Goal: Task Accomplishment & Management: Manage account settings

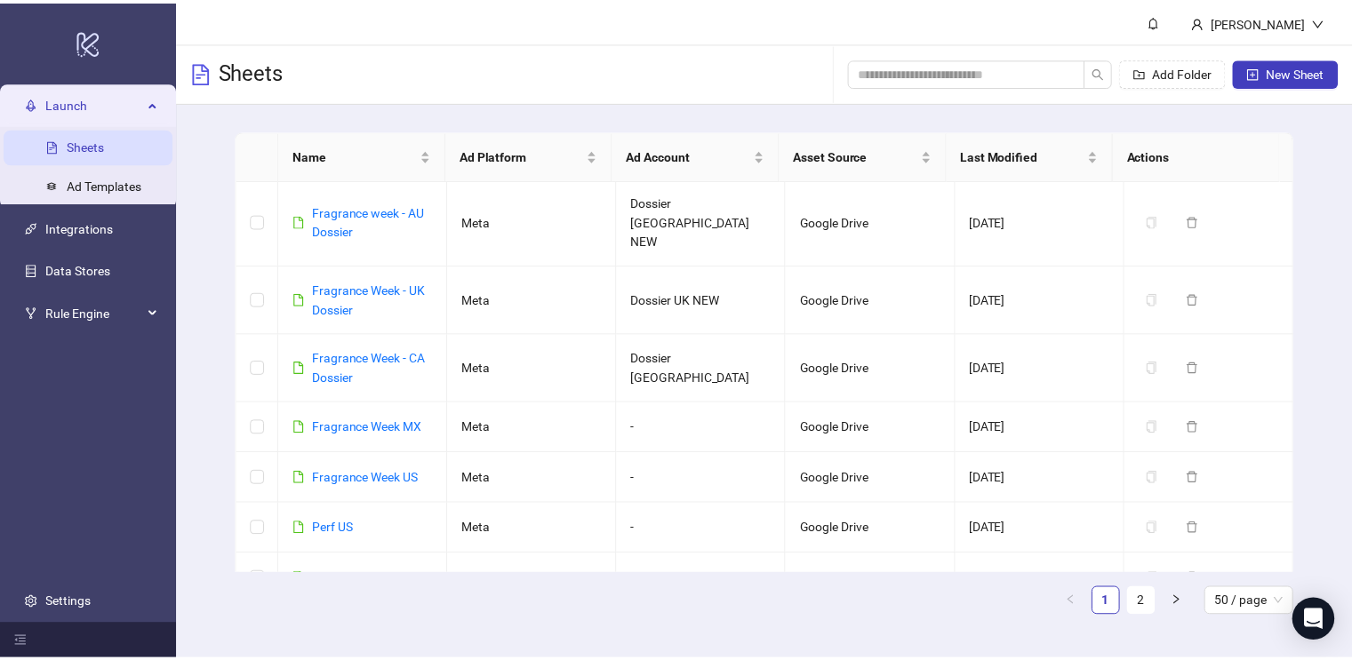
scroll to position [2485, 0]
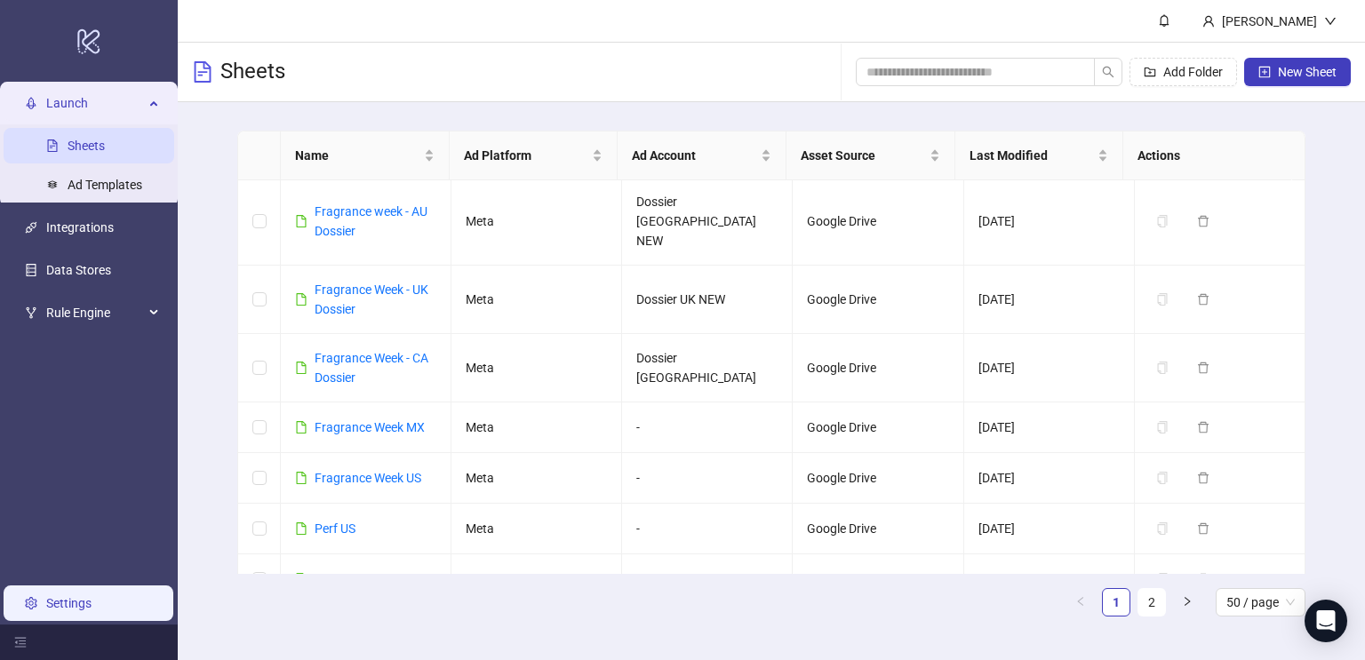
click at [65, 607] on link "Settings" at bounding box center [68, 603] width 45 height 14
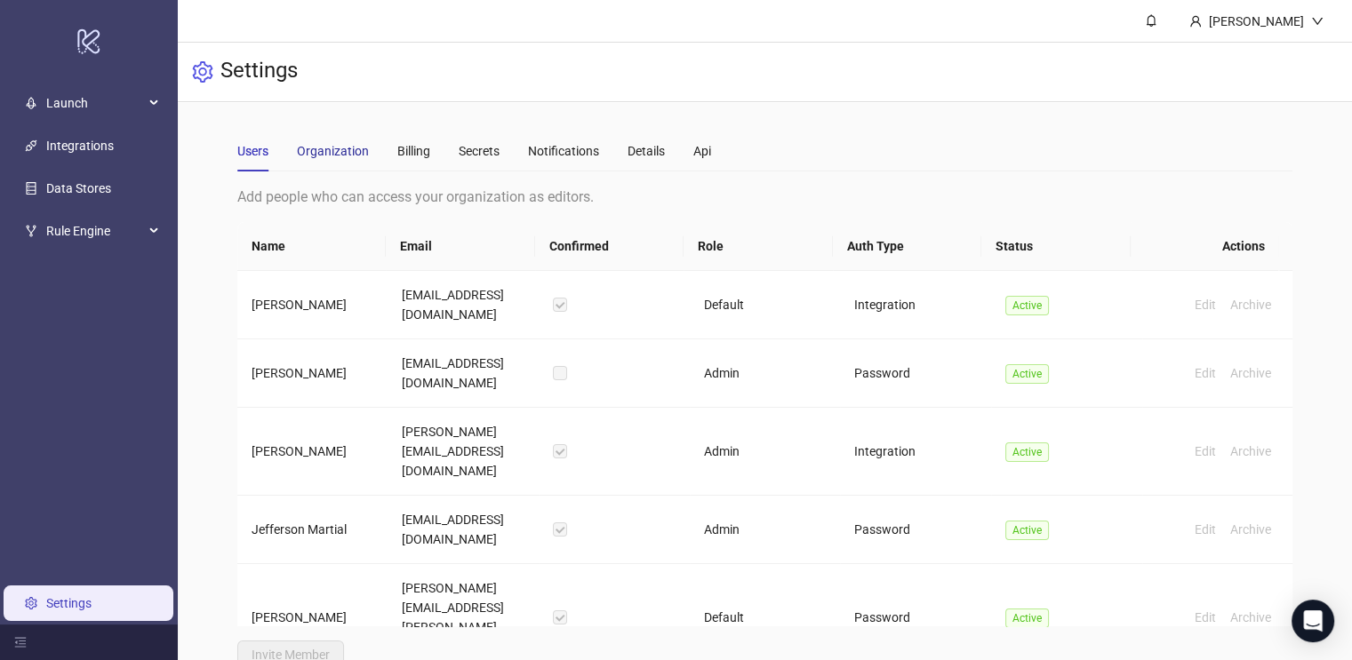
click at [331, 154] on div "Organization" at bounding box center [333, 151] width 72 height 20
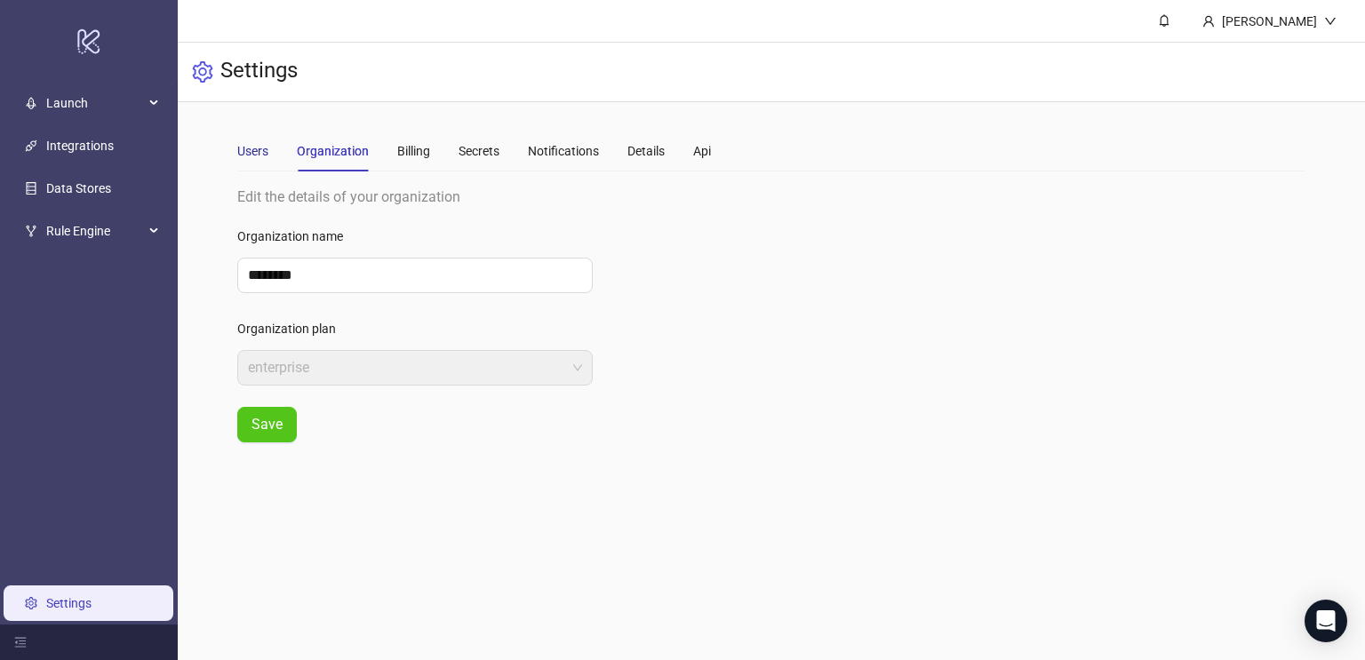
click at [248, 147] on div "Users" at bounding box center [252, 151] width 31 height 20
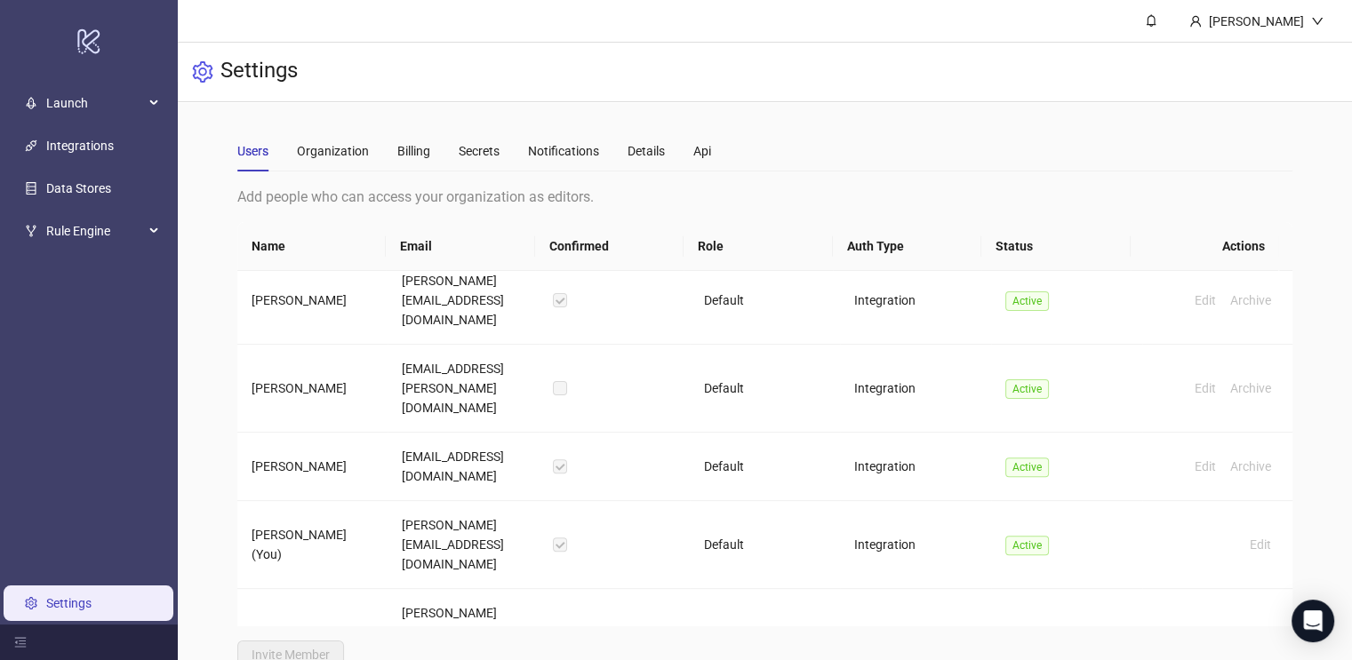
scroll to position [663, 0]
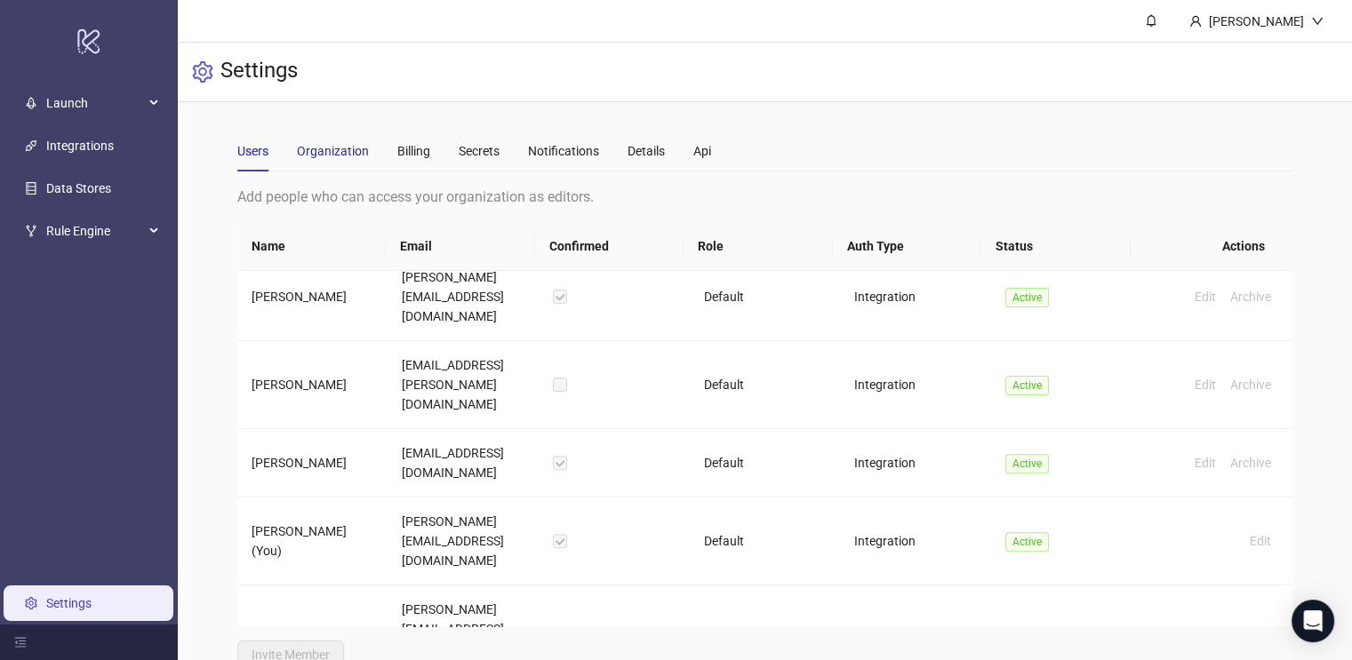
click at [323, 151] on div "Organization" at bounding box center [333, 151] width 72 height 20
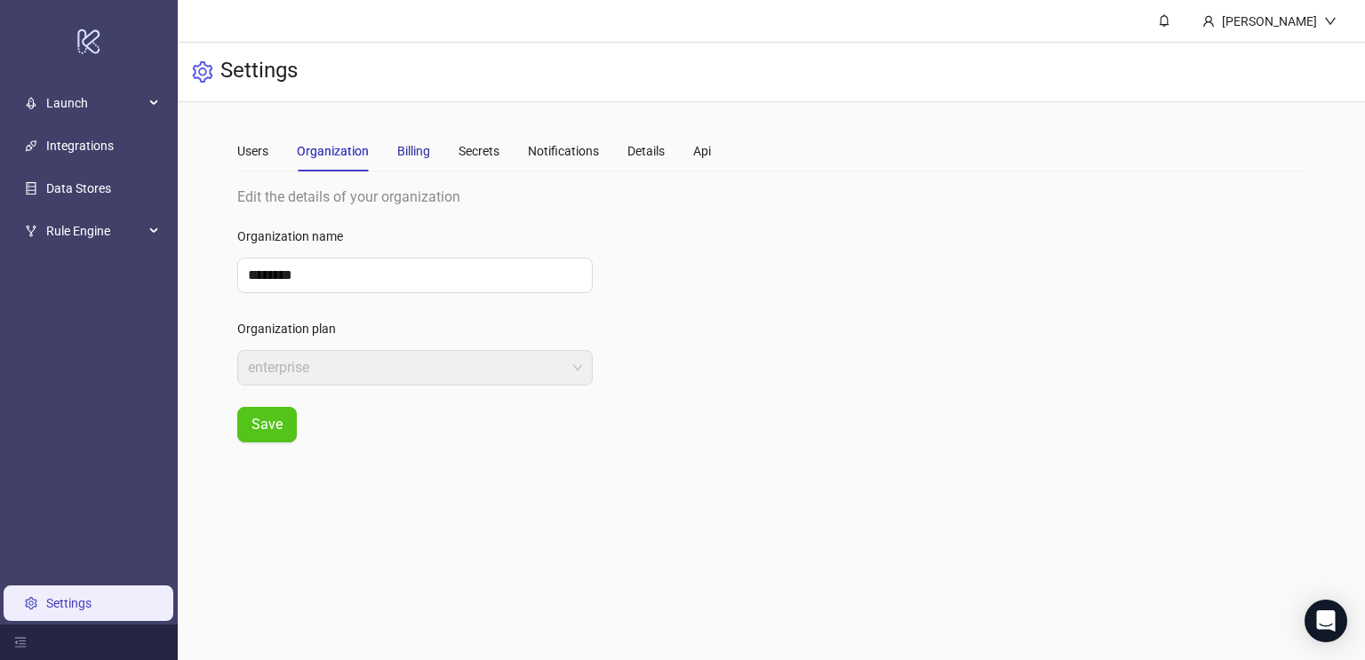
click at [415, 141] on div "Billing" at bounding box center [413, 151] width 33 height 20
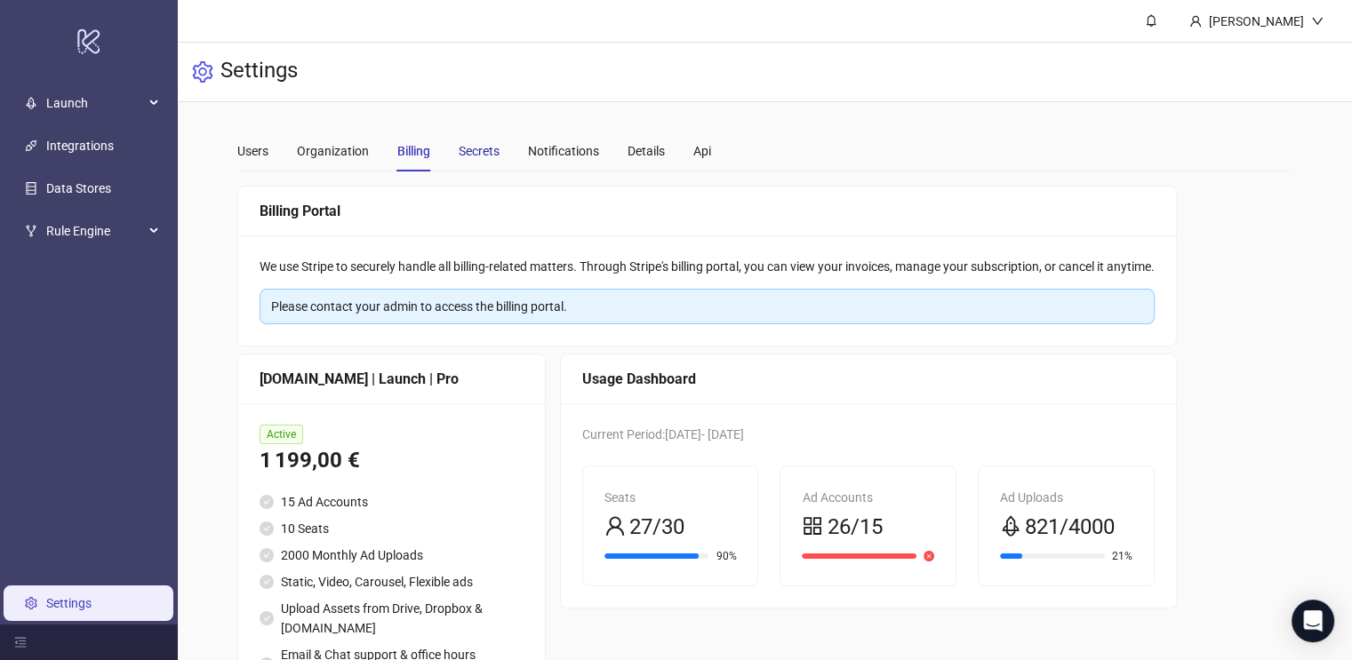
click at [466, 150] on div "Secrets" at bounding box center [479, 151] width 41 height 20
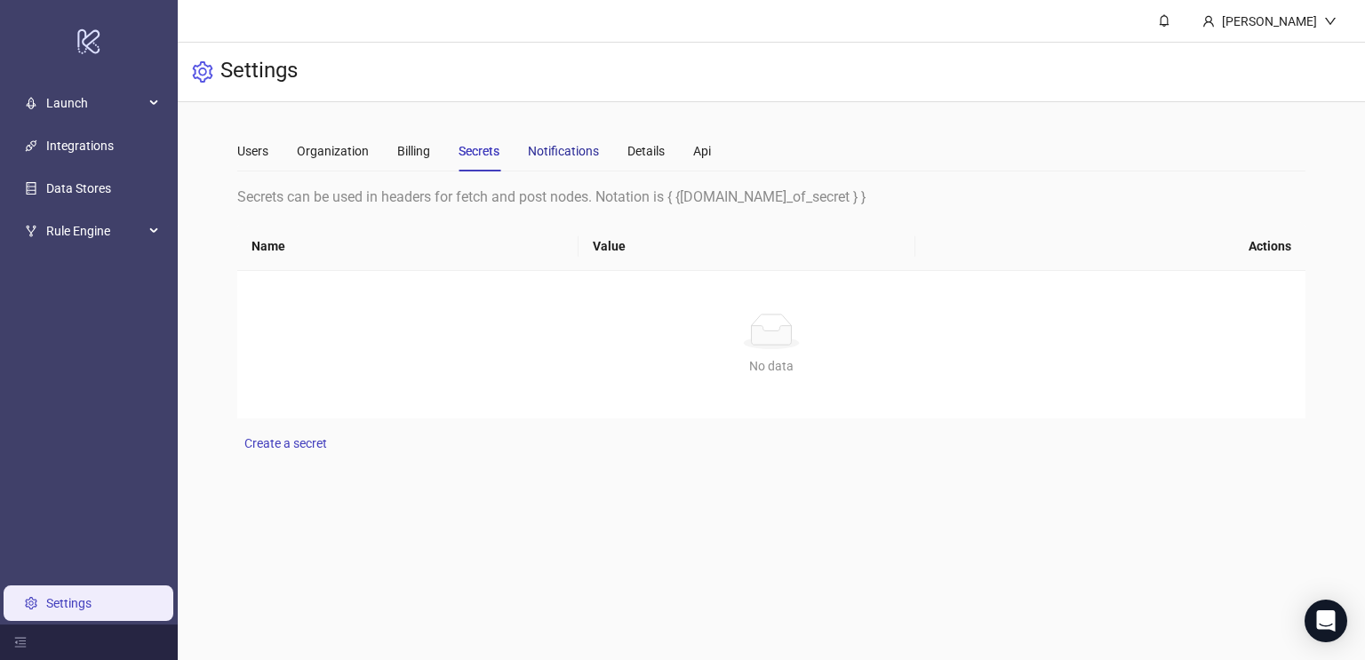
click at [549, 149] on div "Notifications" at bounding box center [563, 151] width 71 height 20
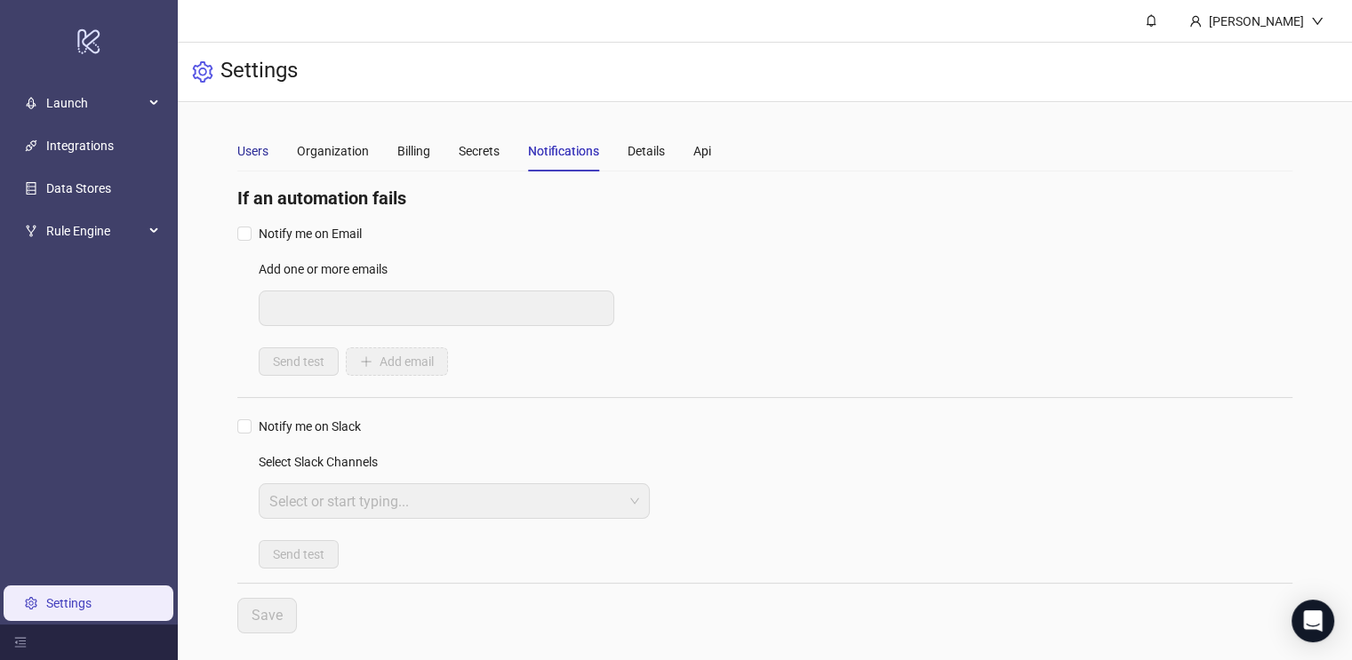
click at [246, 149] on div "Users" at bounding box center [252, 151] width 31 height 20
